Goal: Find specific page/section: Find specific page/section

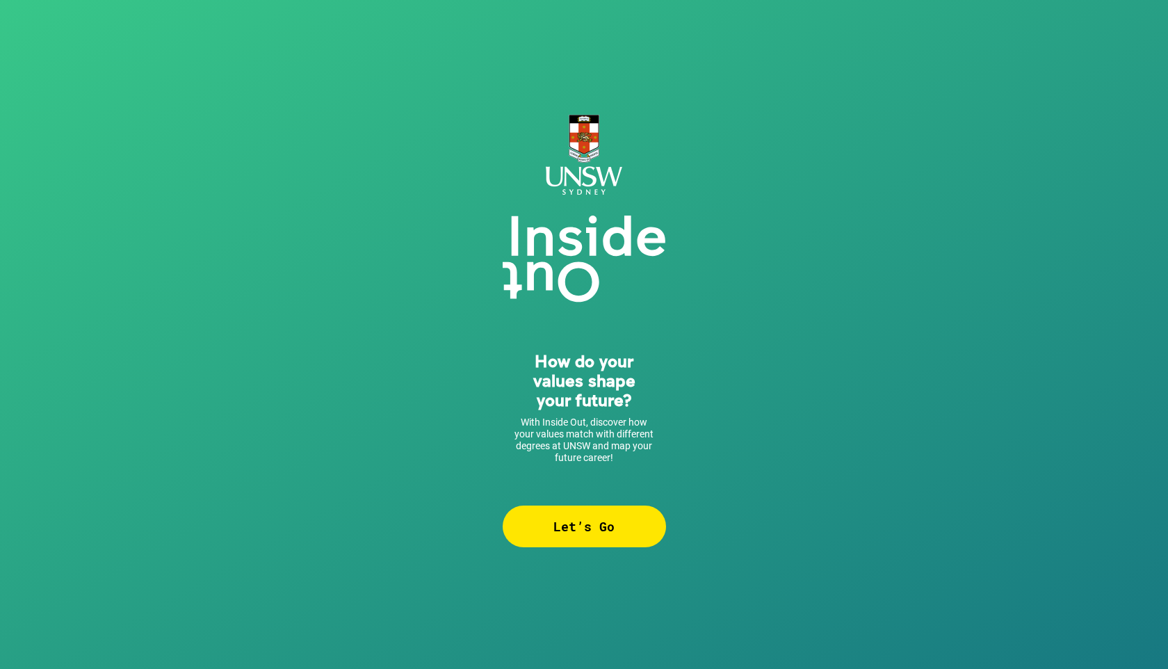
click at [593, 524] on div "Let’s Go" at bounding box center [584, 527] width 163 height 42
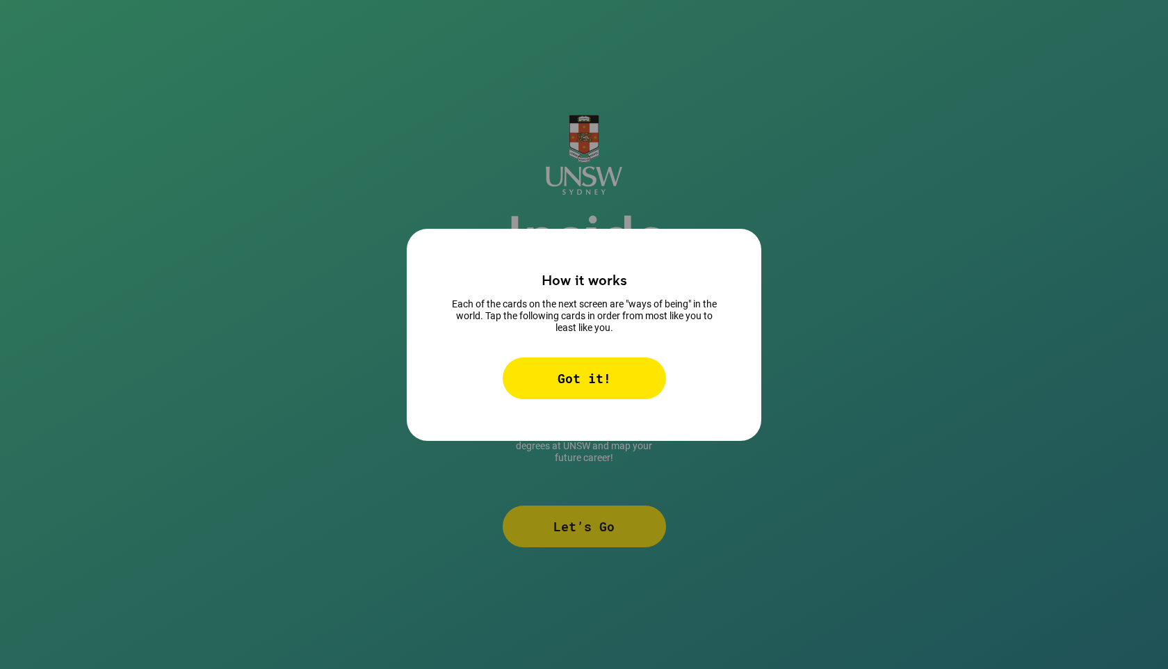
click at [604, 358] on div "Got it!" at bounding box center [584, 379] width 163 height 42
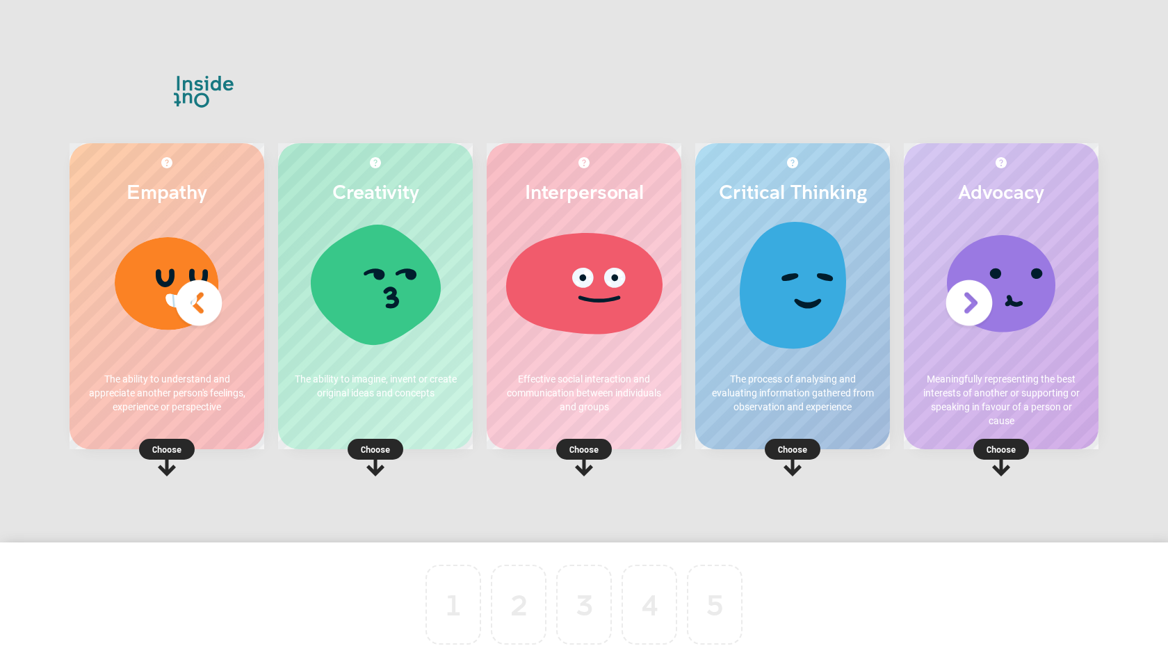
click at [350, 387] on p "The ability to imagine, invent or create original ideas and concepts" at bounding box center [375, 386] width 167 height 28
click at [208, 296] on img at bounding box center [199, 303] width 56 height 56
click at [206, 303] on img at bounding box center [199, 303] width 56 height 56
drag, startPoint x: 296, startPoint y: 303, endPoint x: 476, endPoint y: 300, distance: 179.5
click at [476, 300] on div "Creativity The ability to imagine, invent or create original ideas and concepts…" at bounding box center [375, 313] width 209 height 355
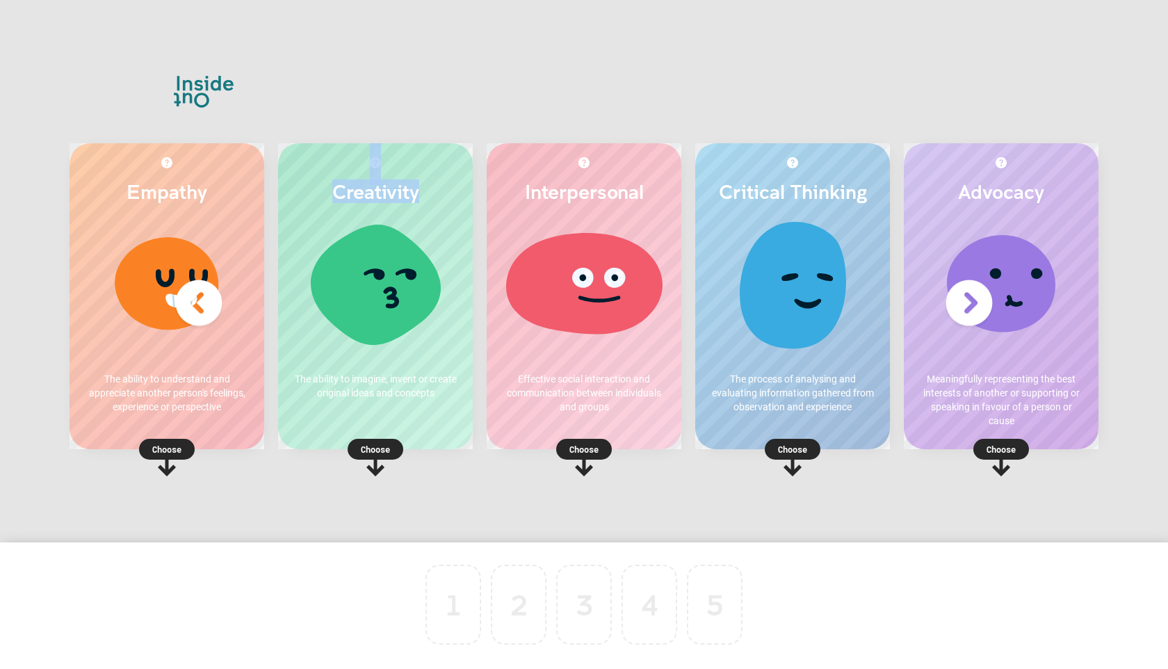
click at [986, 297] on img at bounding box center [970, 303] width 56 height 56
click at [979, 297] on img at bounding box center [970, 303] width 56 height 56
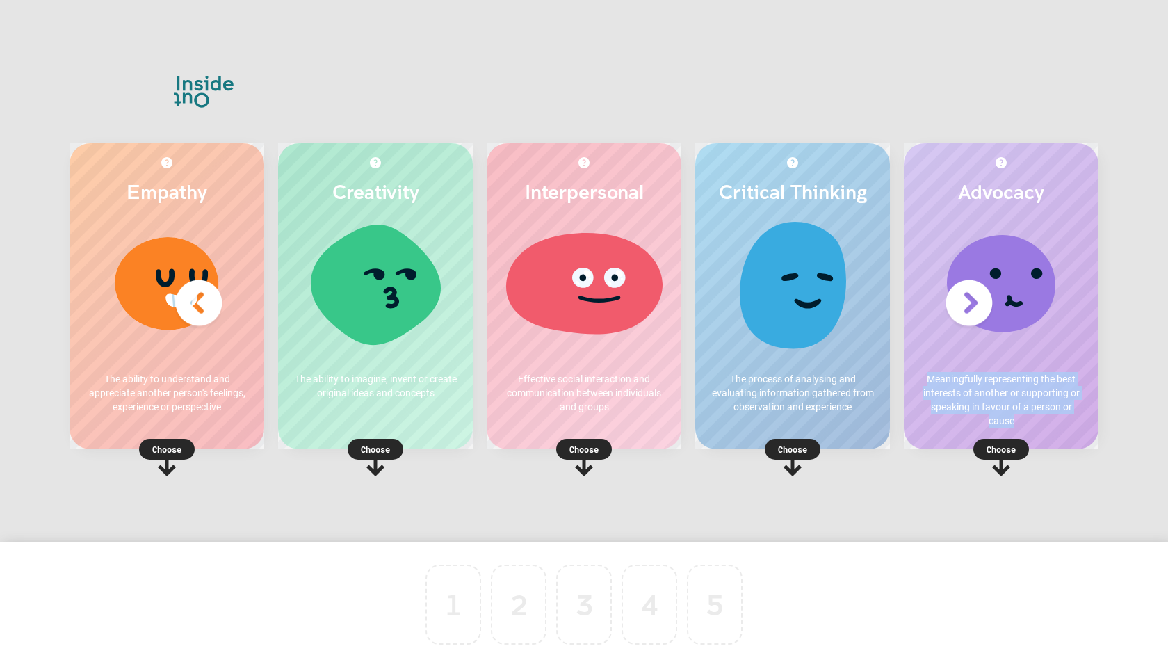
drag, startPoint x: 1052, startPoint y: 302, endPoint x: 1019, endPoint y: 424, distance: 126.7
click at [1019, 424] on div "Advocacy Meaningfully representing the best interests of another or supporting …" at bounding box center [1001, 296] width 195 height 306
click at [1025, 376] on p "Meaningfully representing the best interests of another or supporting or speaki…" at bounding box center [1001, 400] width 167 height 56
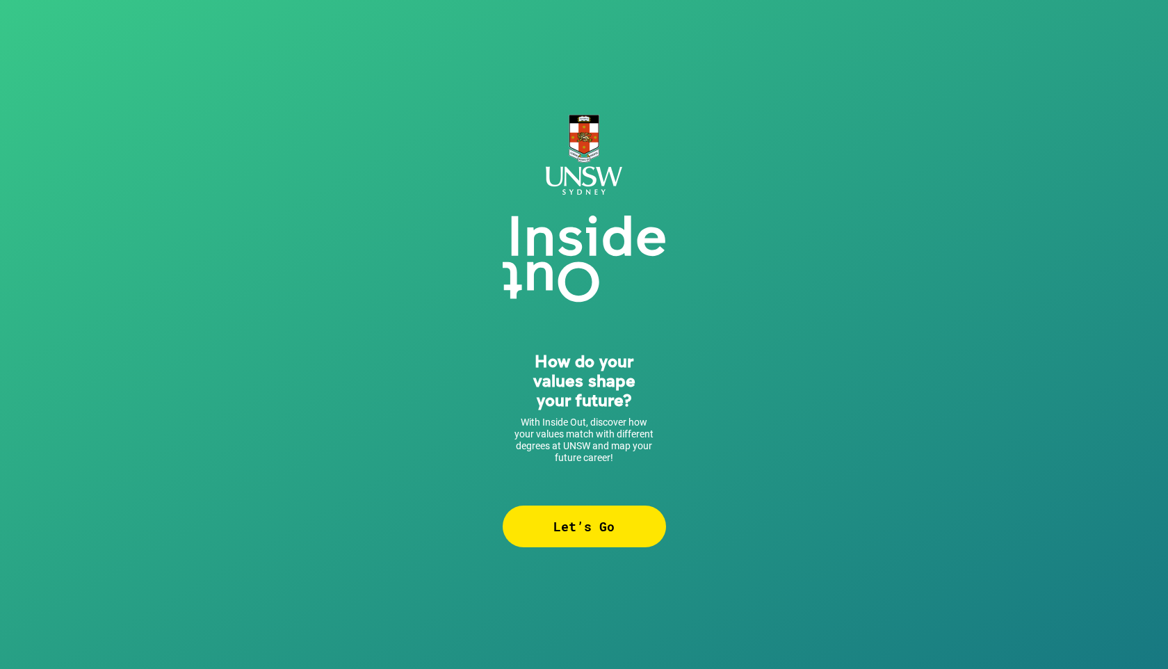
click at [576, 531] on div "Let’s Go" at bounding box center [584, 527] width 163 height 42
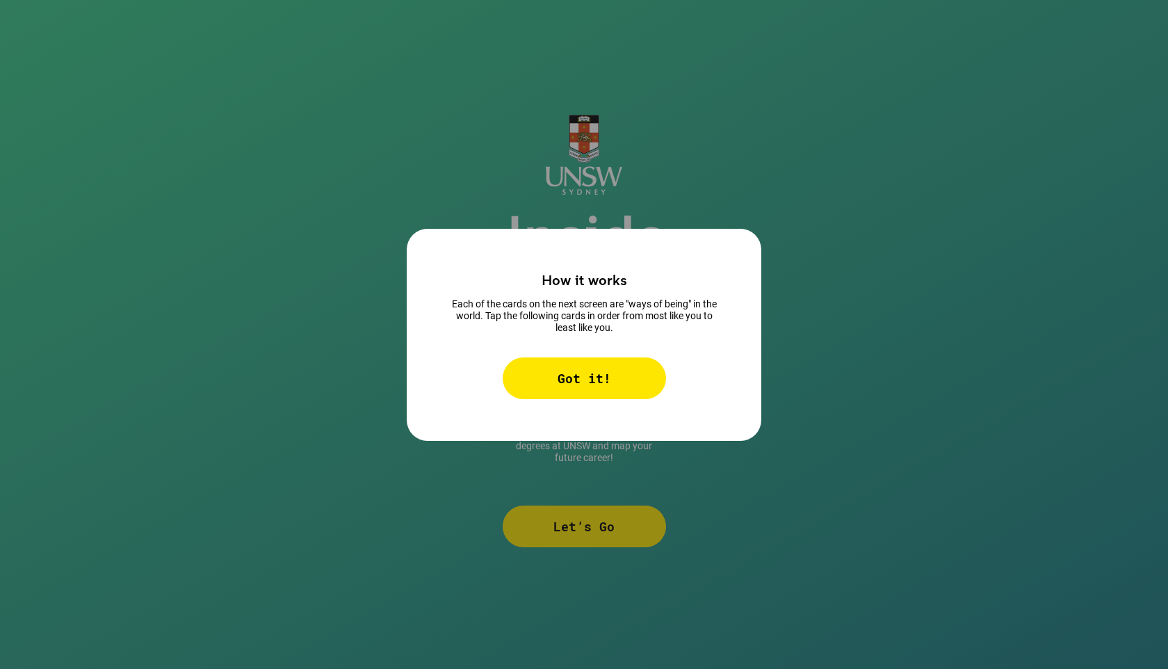
click at [592, 387] on div "Got it!" at bounding box center [584, 379] width 163 height 42
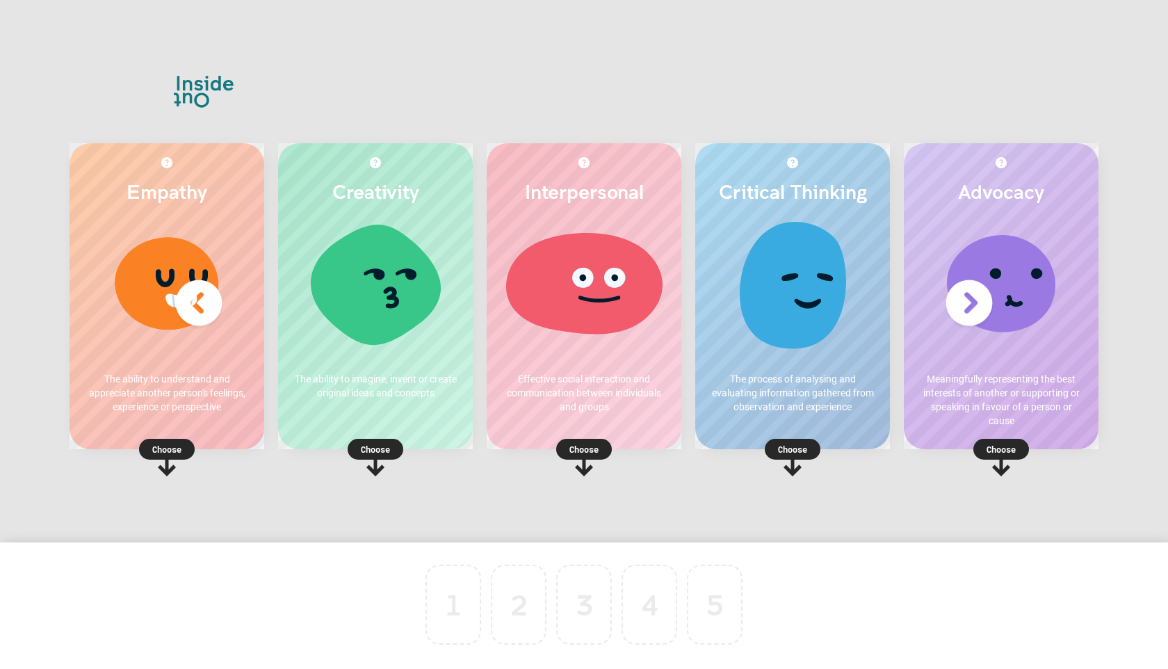
click at [978, 310] on img at bounding box center [970, 303] width 56 height 56
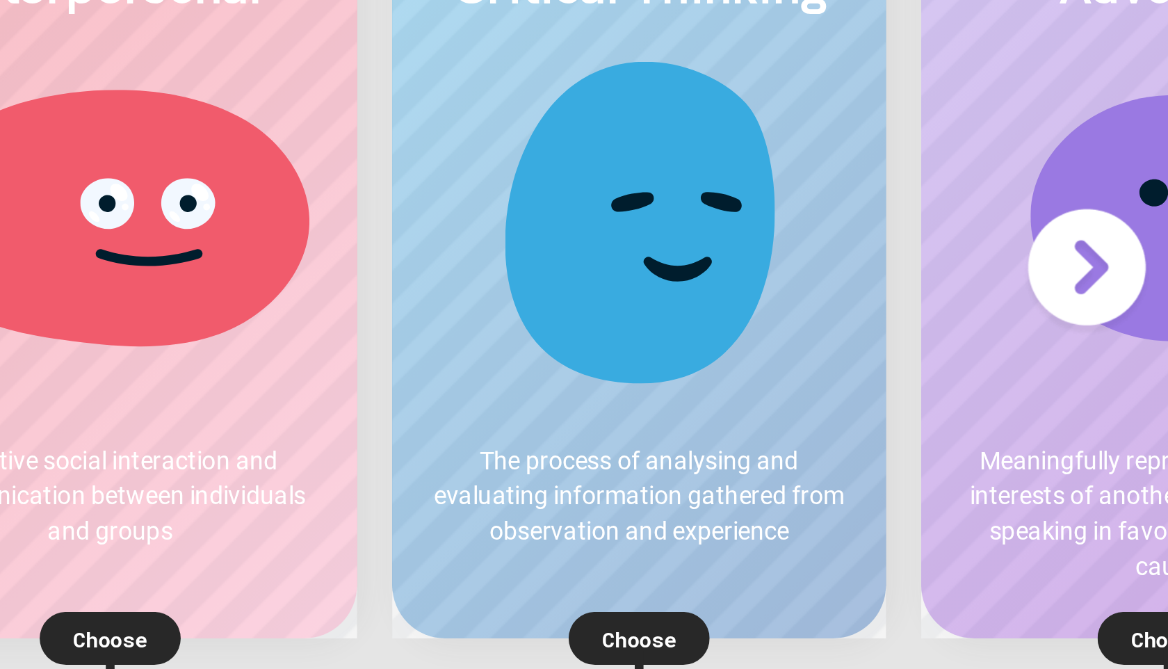
click at [972, 307] on img at bounding box center [970, 303] width 56 height 56
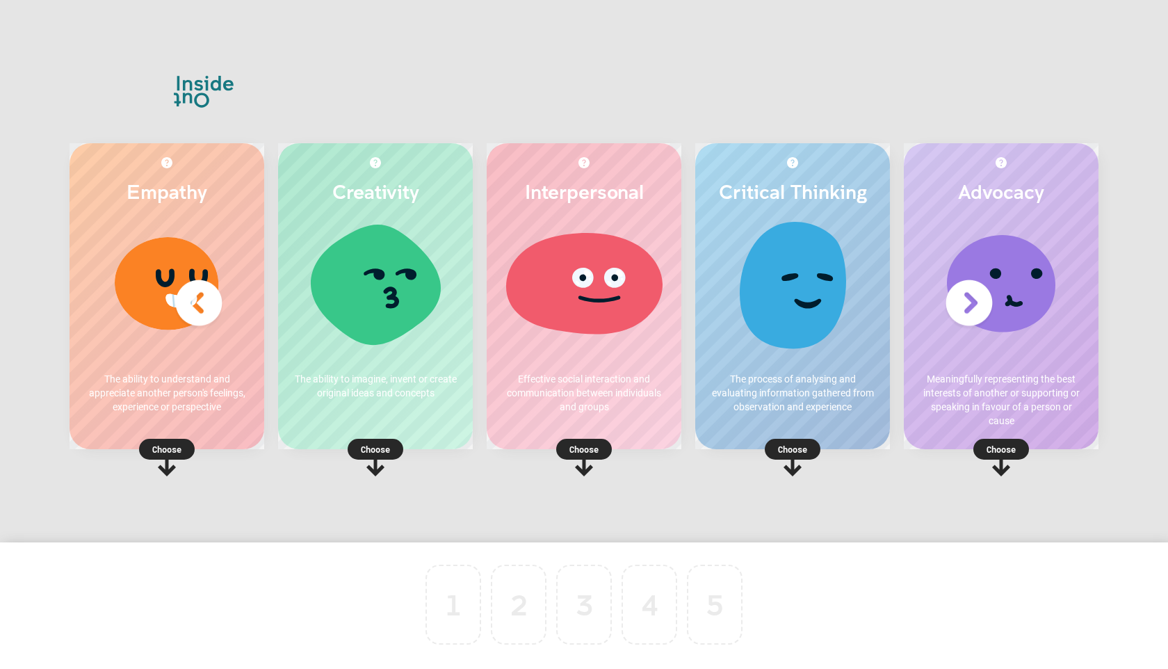
click at [167, 449] on p "Choose" at bounding box center [167, 449] width 195 height 14
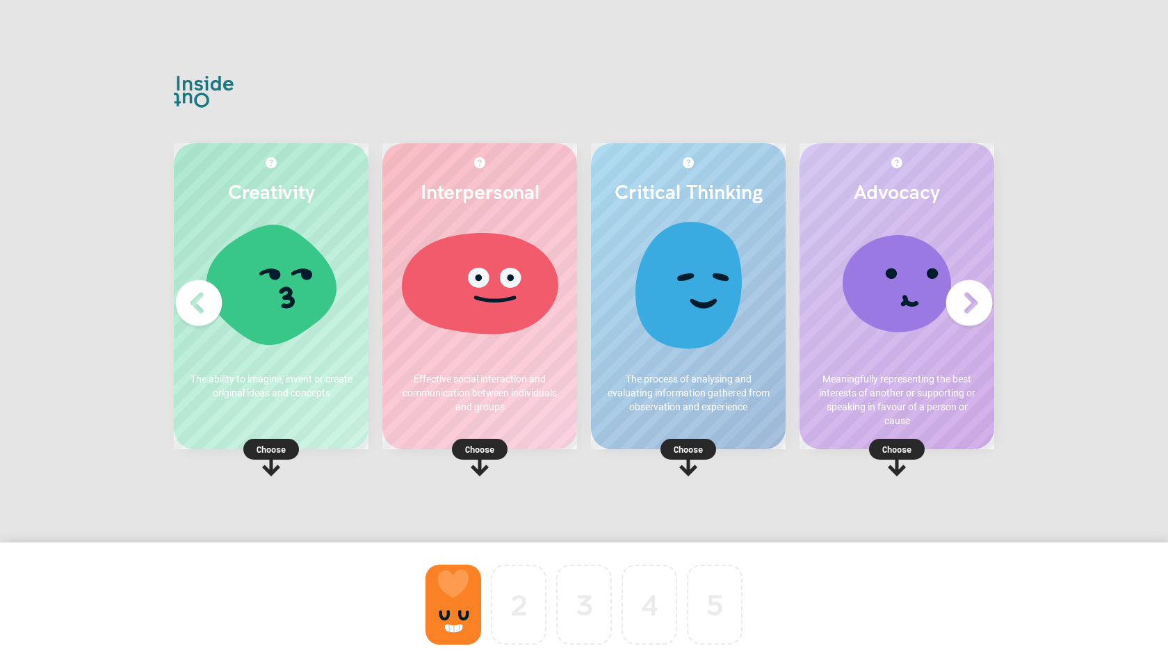
click at [901, 443] on p "Choose" at bounding box center [897, 449] width 195 height 14
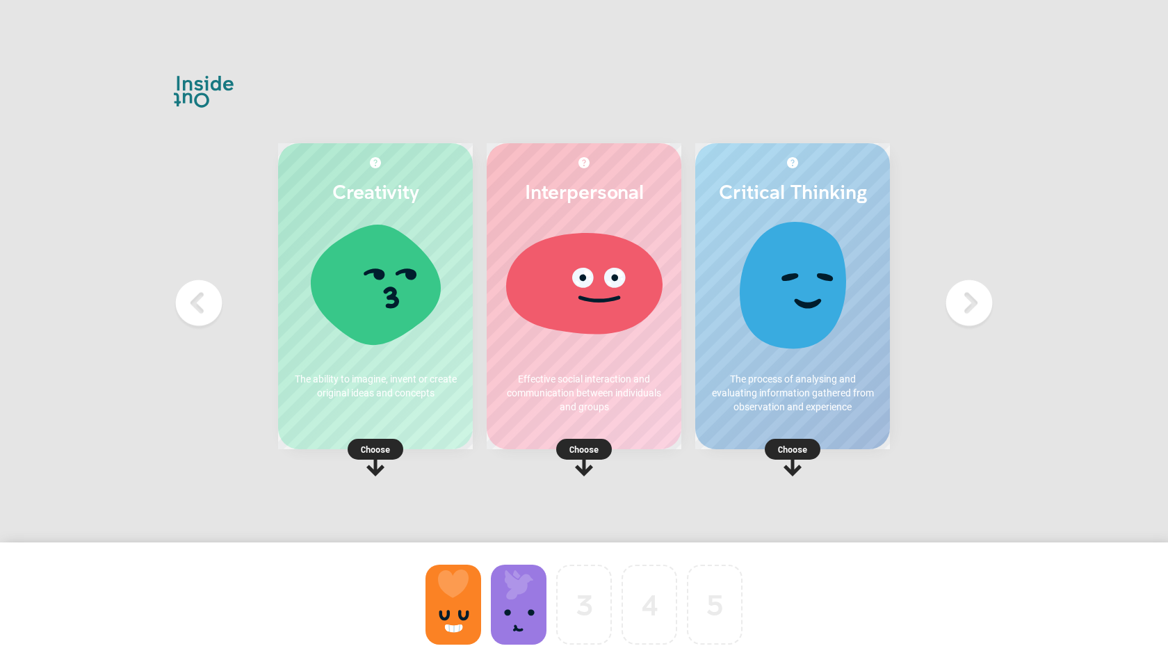
click at [581, 459] on rect at bounding box center [584, 449] width 56 height 21
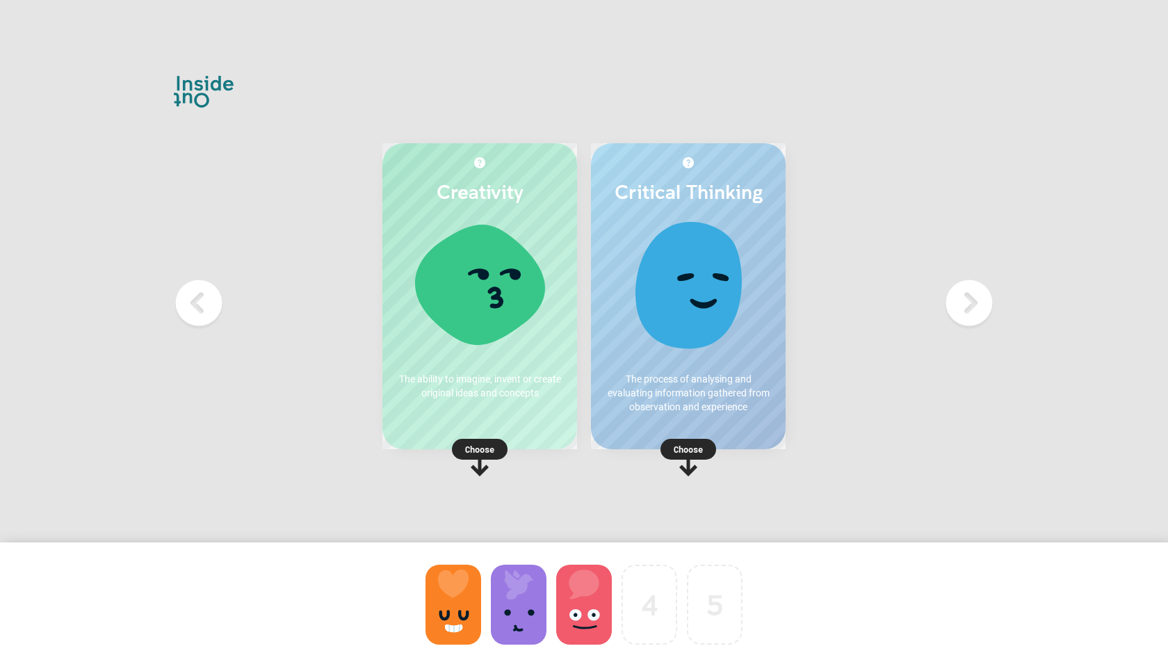
click at [702, 442] on rect at bounding box center [689, 449] width 56 height 21
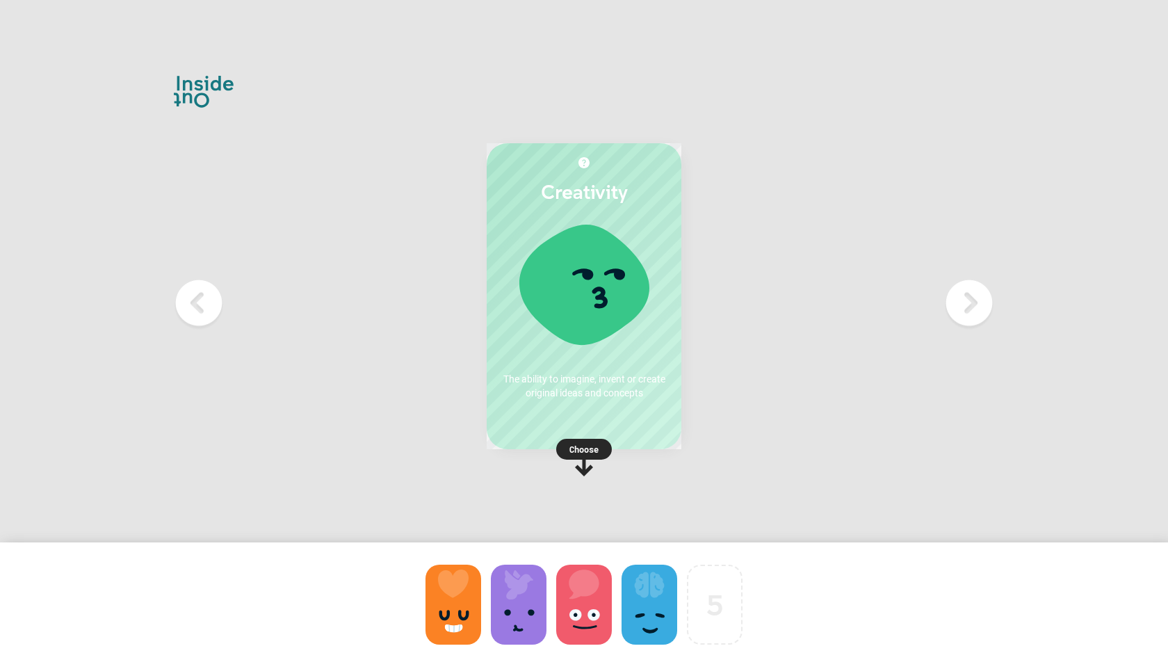
click at [602, 441] on rect at bounding box center [584, 449] width 56 height 21
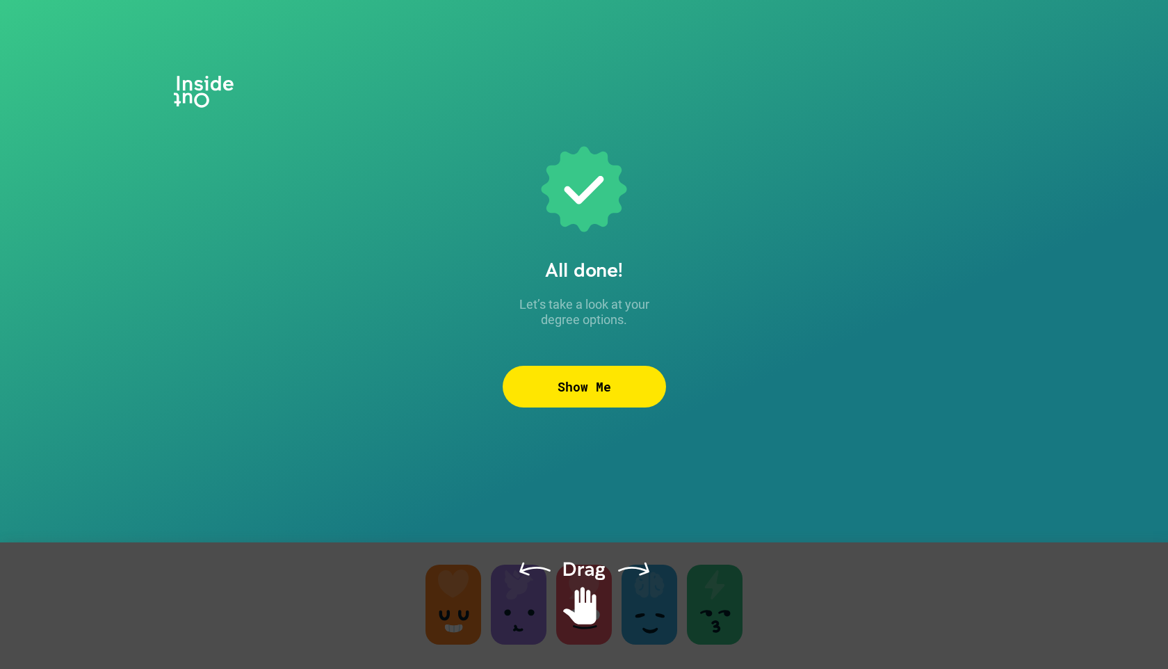
click at [594, 384] on div "Show Me" at bounding box center [584, 387] width 163 height 42
